Goal: Book appointment/travel/reservation

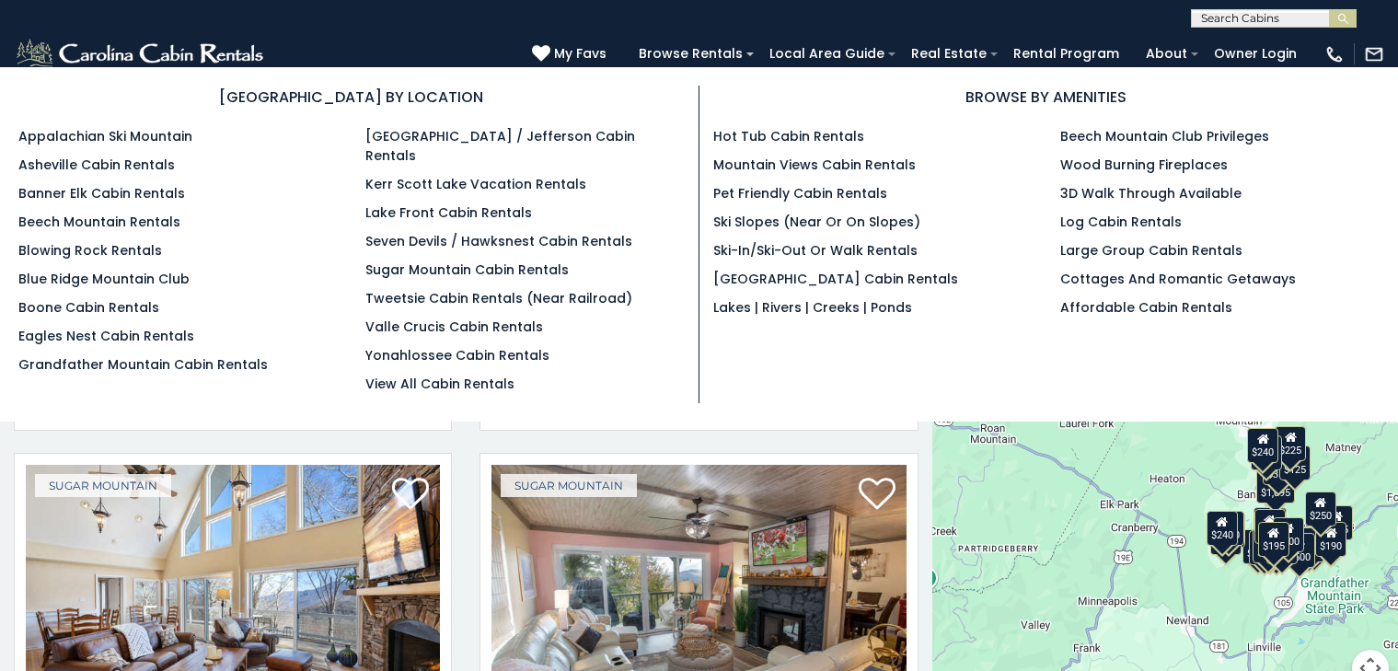
scroll to position [8, 0]
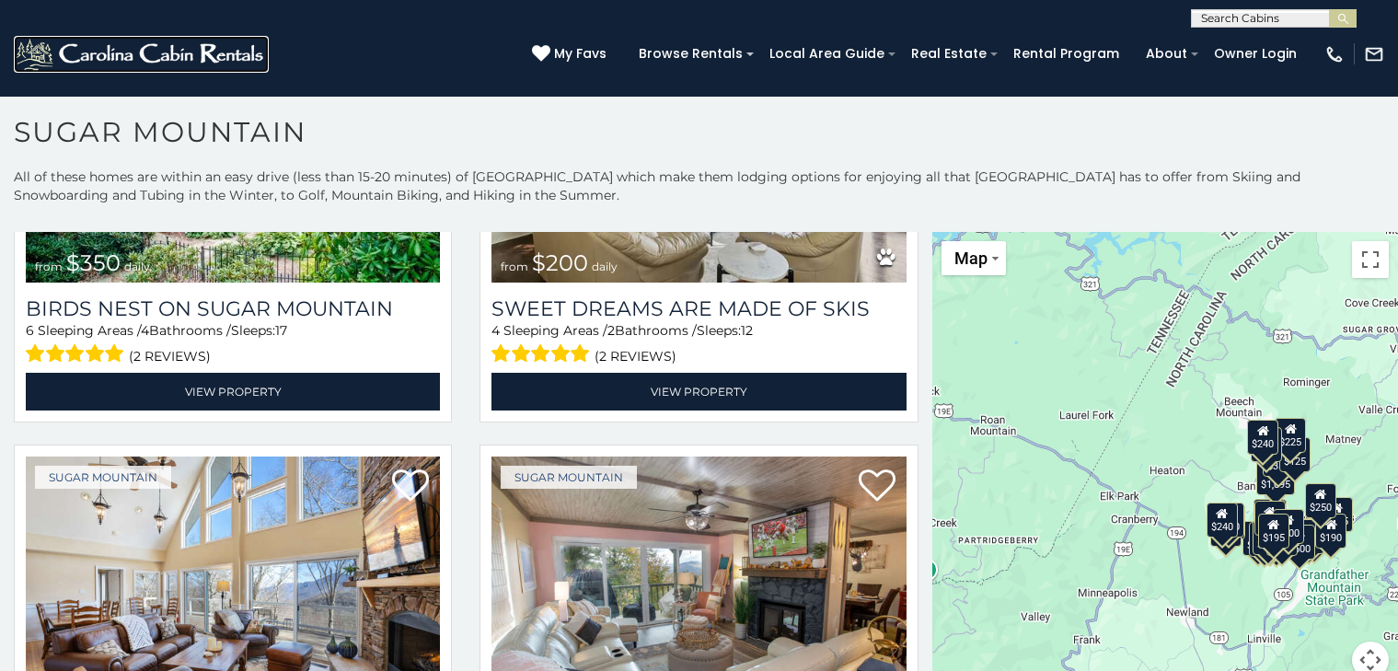
click at [20, 40] on img at bounding box center [141, 54] width 255 height 37
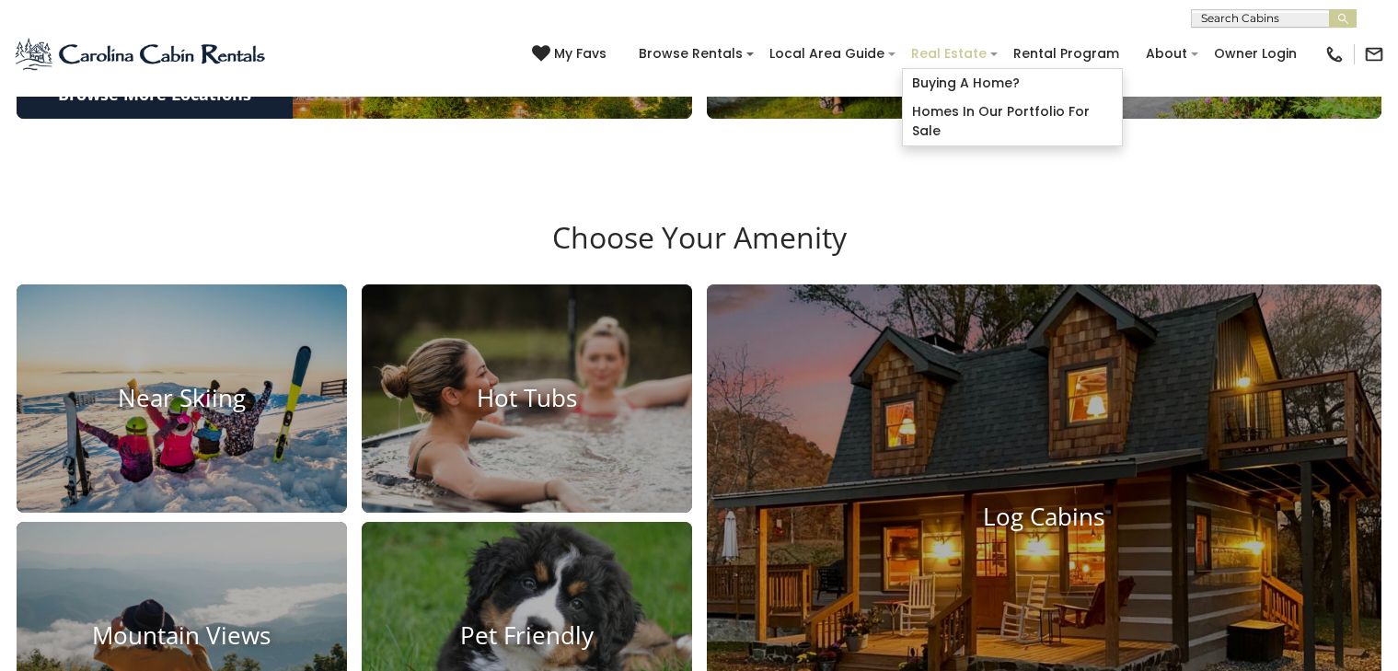
scroll to position [1446, 0]
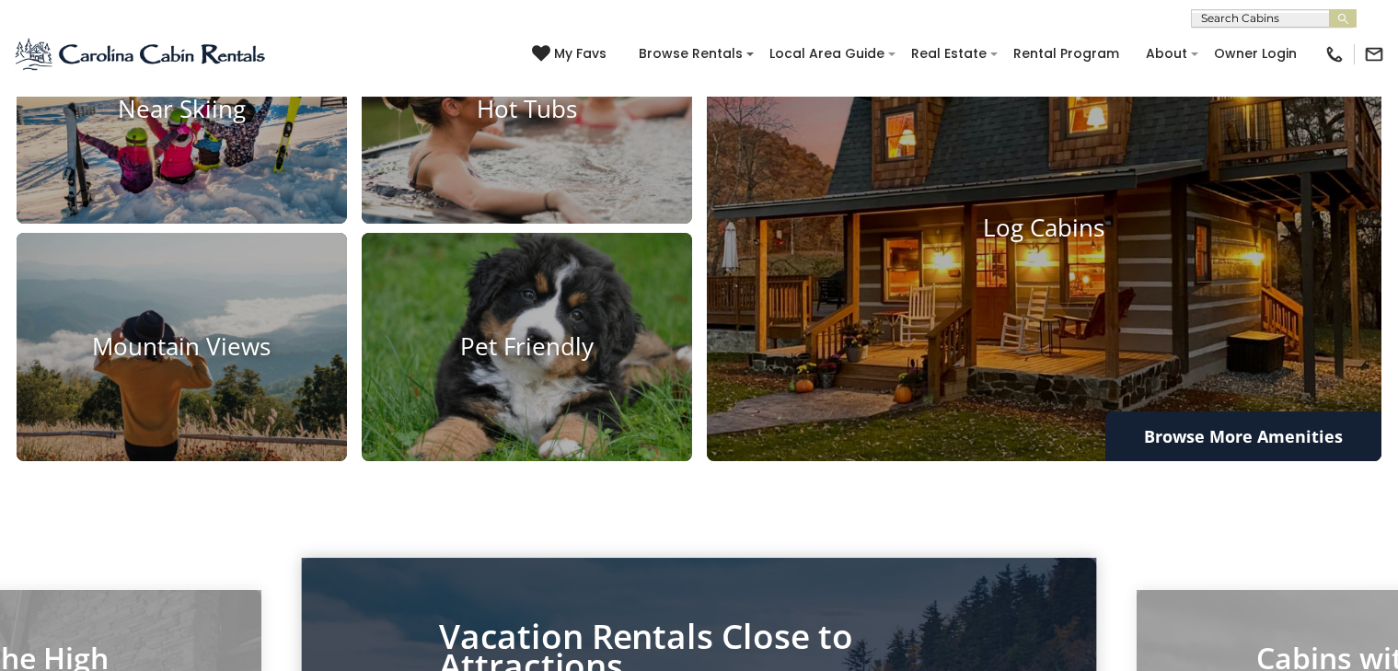
click at [443, 63] on div "[PHONE_NUMBER] My Favs Browse Rentals Local Area Guide Activities & Attractions…" at bounding box center [699, 62] width 1398 height 69
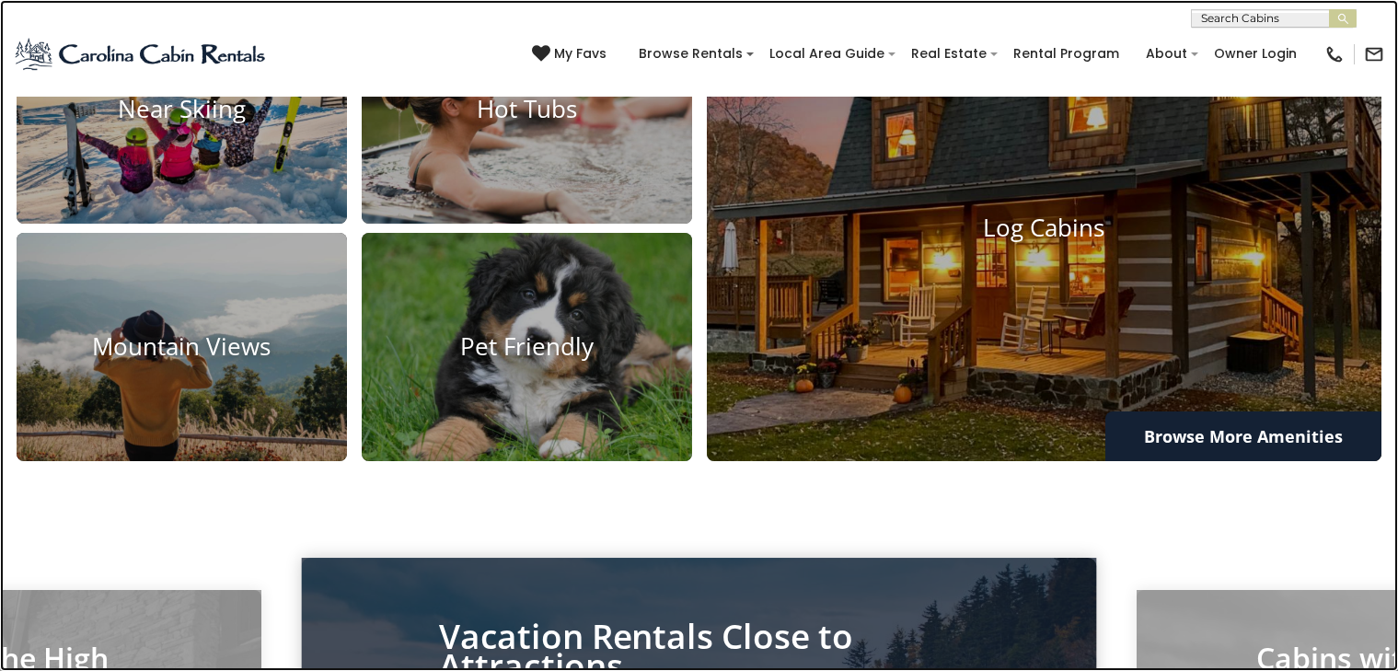
click at [362, 390] on link at bounding box center [699, 335] width 1398 height 671
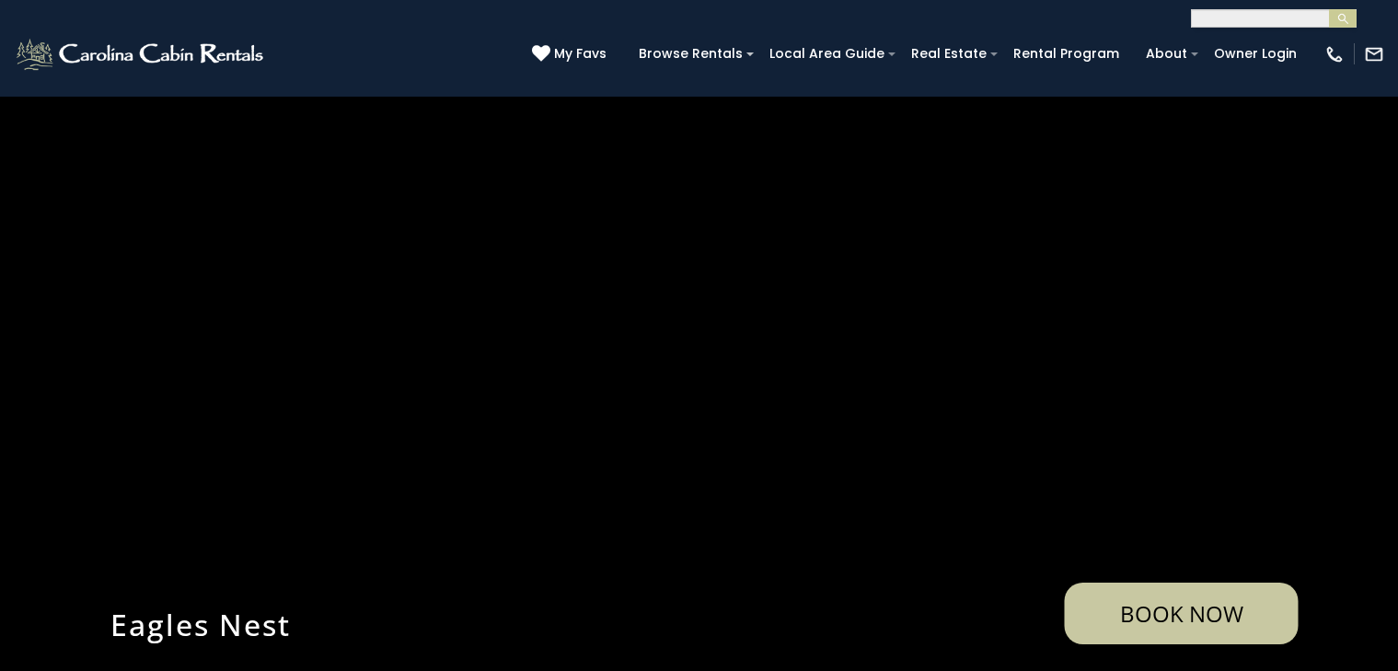
select select "**********"
